Goal: Task Accomplishment & Management: Manage account settings

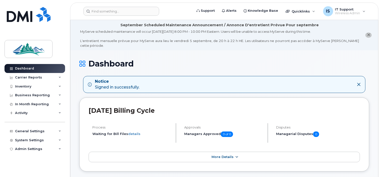
click at [226, 155] on span "More Details" at bounding box center [223, 157] width 22 height 4
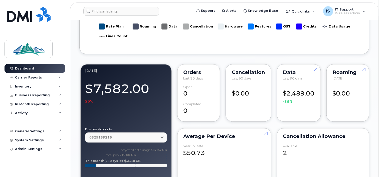
scroll to position [476, 0]
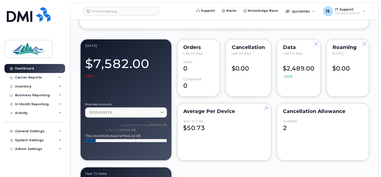
click at [318, 129] on div "Cancellation Allowance available 2" at bounding box center [323, 132] width 92 height 58
click at [284, 124] on div "2" at bounding box center [323, 126] width 80 height 13
drag, startPoint x: 290, startPoint y: 105, endPoint x: 290, endPoint y: 108, distance: 3.0
click at [290, 110] on div "Cancellation Allowance" at bounding box center [323, 112] width 80 height 4
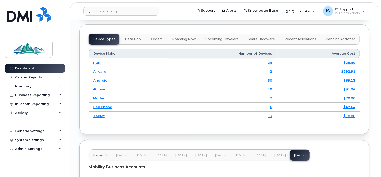
scroll to position [852, 0]
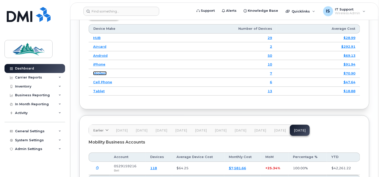
click at [99, 71] on link "Modem" at bounding box center [100, 73] width 14 height 4
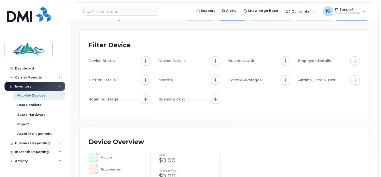
scroll to position [75, 0]
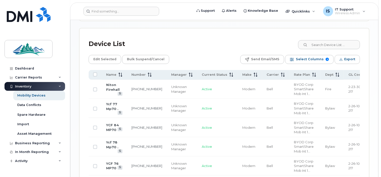
scroll to position [251, 0]
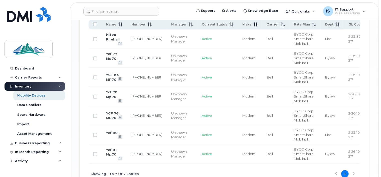
scroll to position [326, 0]
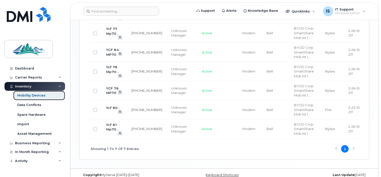
click at [27, 96] on div "Mobility Devices" at bounding box center [31, 95] width 28 height 5
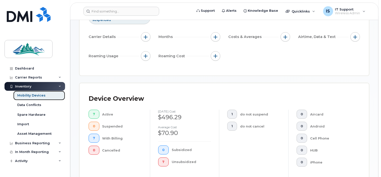
scroll to position [75, 0]
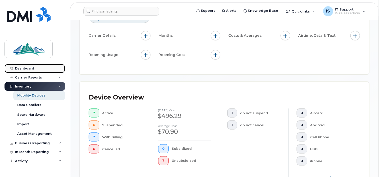
click at [25, 68] on div "Dashboard" at bounding box center [24, 69] width 19 height 4
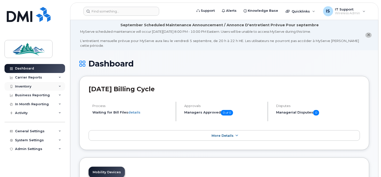
click at [18, 88] on div "Inventory" at bounding box center [23, 87] width 16 height 4
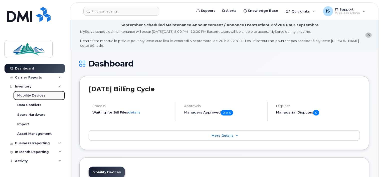
click at [23, 95] on div "Mobility Devices" at bounding box center [31, 95] width 28 height 5
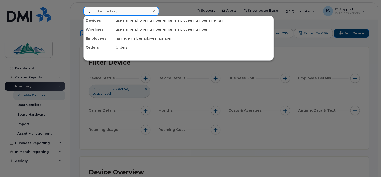
click at [115, 13] on input at bounding box center [121, 11] width 76 height 9
click at [258, 138] on div at bounding box center [190, 88] width 381 height 177
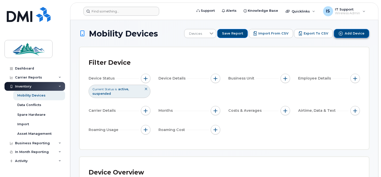
click at [356, 33] on span "Add Device" at bounding box center [355, 33] width 20 height 5
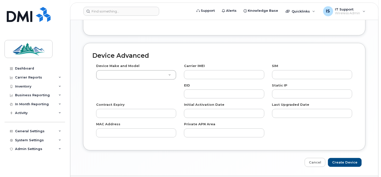
scroll to position [314, 0]
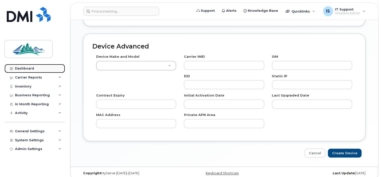
click at [21, 69] on div "Dashboard" at bounding box center [24, 69] width 19 height 4
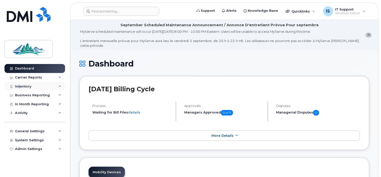
click at [18, 87] on div "Inventory" at bounding box center [23, 87] width 16 height 4
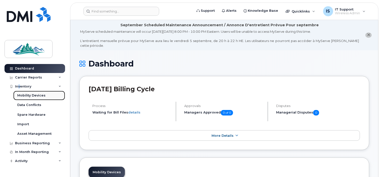
click at [28, 95] on div "Mobility Devices" at bounding box center [31, 95] width 28 height 5
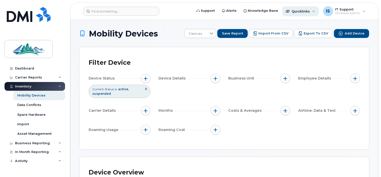
click at [308, 11] on span "Quicklinks" at bounding box center [301, 11] width 18 height 4
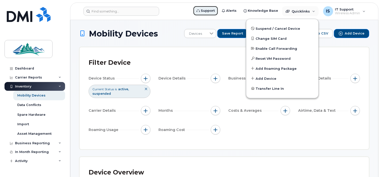
click at [210, 11] on span "Support" at bounding box center [208, 10] width 14 height 5
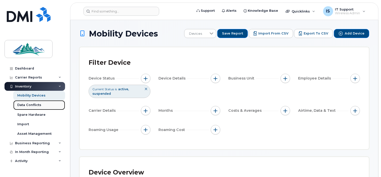
click at [24, 106] on div "Data Conflicts" at bounding box center [29, 105] width 24 height 5
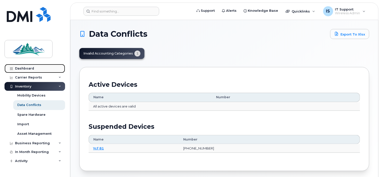
click at [22, 68] on div "Dashboard" at bounding box center [24, 69] width 19 height 4
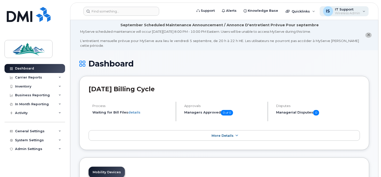
click at [354, 12] on span "Wireless Admin" at bounding box center [347, 13] width 25 height 4
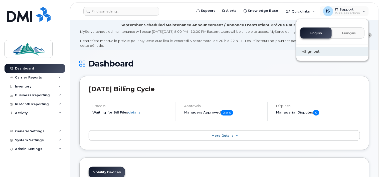
click at [316, 53] on div "Sign out" at bounding box center [333, 51] width 72 height 9
